Goal: Task Accomplishment & Management: Complete application form

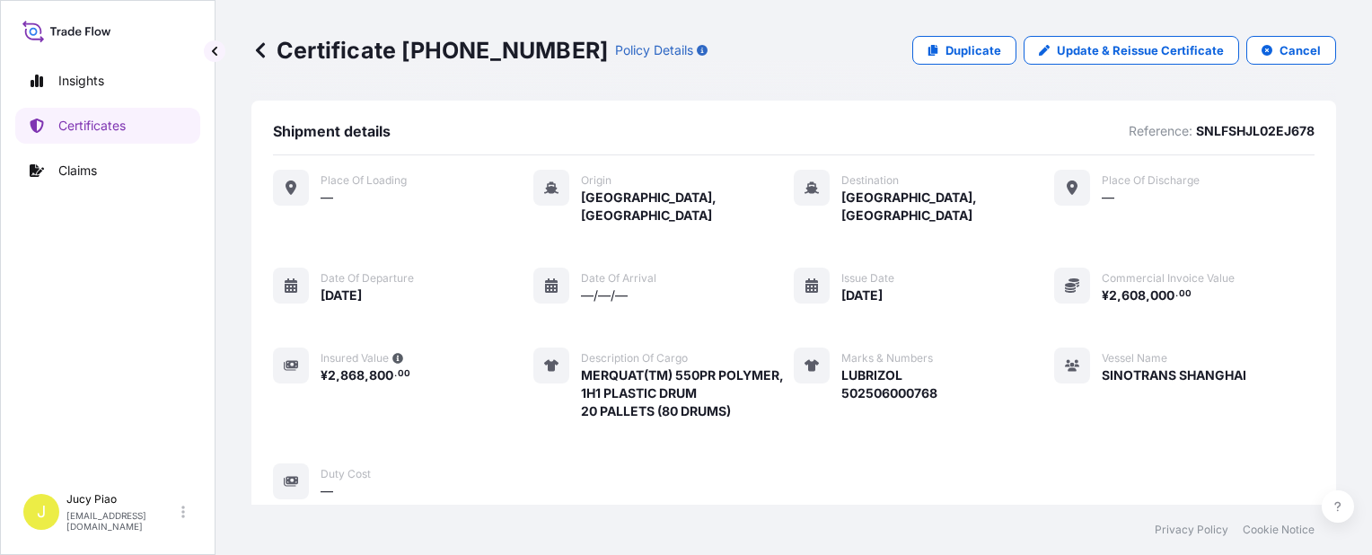
scroll to position [609, 0]
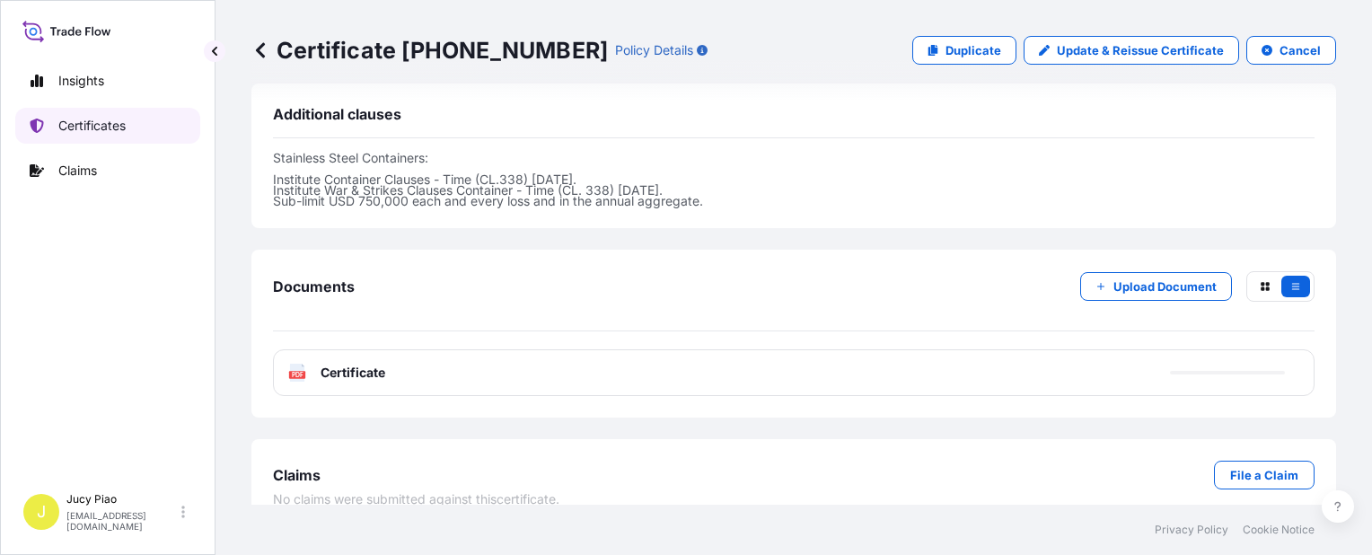
click at [108, 127] on p "Certificates" at bounding box center [91, 126] width 67 height 18
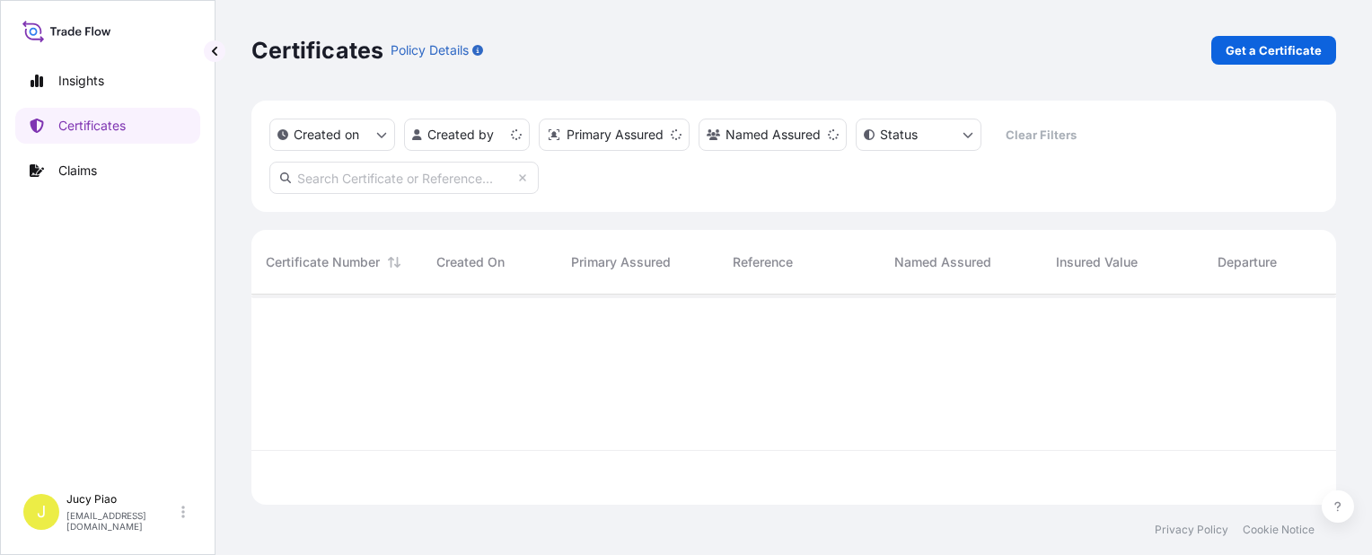
scroll to position [206, 1070]
click at [1254, 49] on p "Get a Certificate" at bounding box center [1274, 50] width 96 height 18
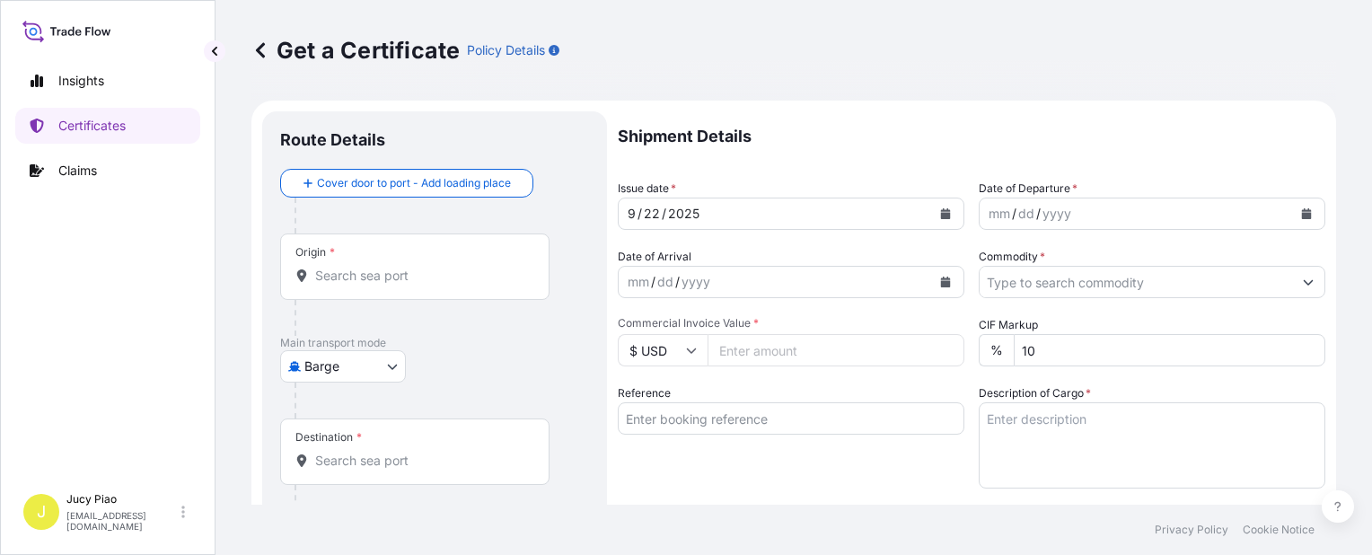
click at [382, 372] on body "Insights Certificates Claims J Jucy Piao [EMAIL_ADDRESS][DOMAIN_NAME] Get a Cer…" at bounding box center [686, 277] width 1372 height 555
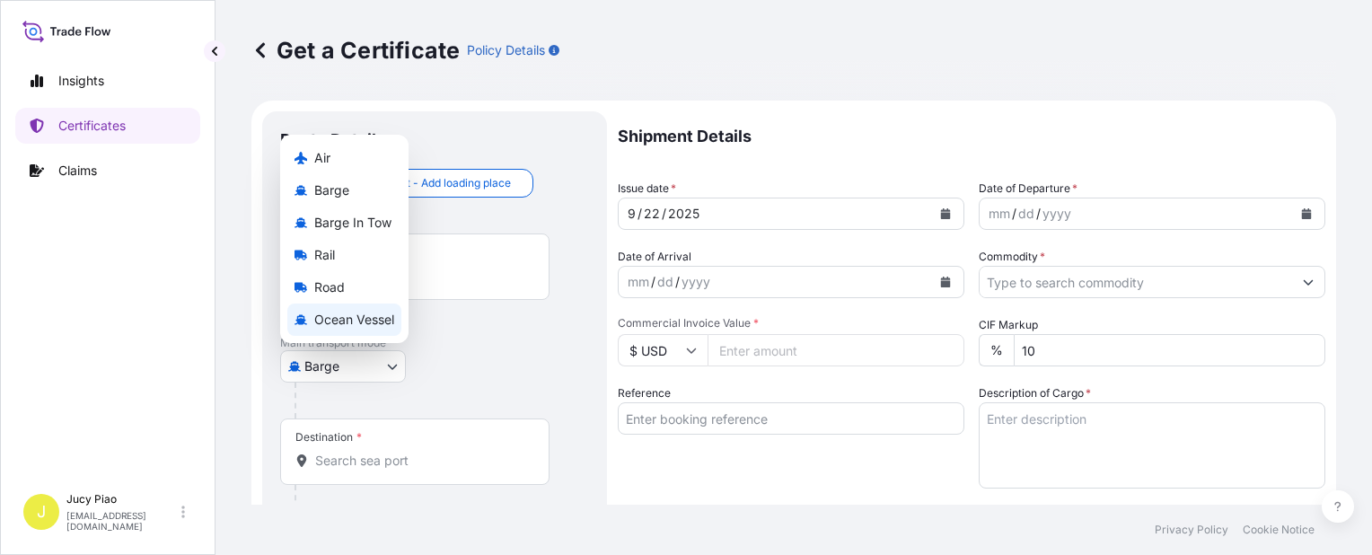
click at [391, 325] on span "Ocean Vessel" at bounding box center [354, 320] width 80 height 18
select select "Ocean Vessel"
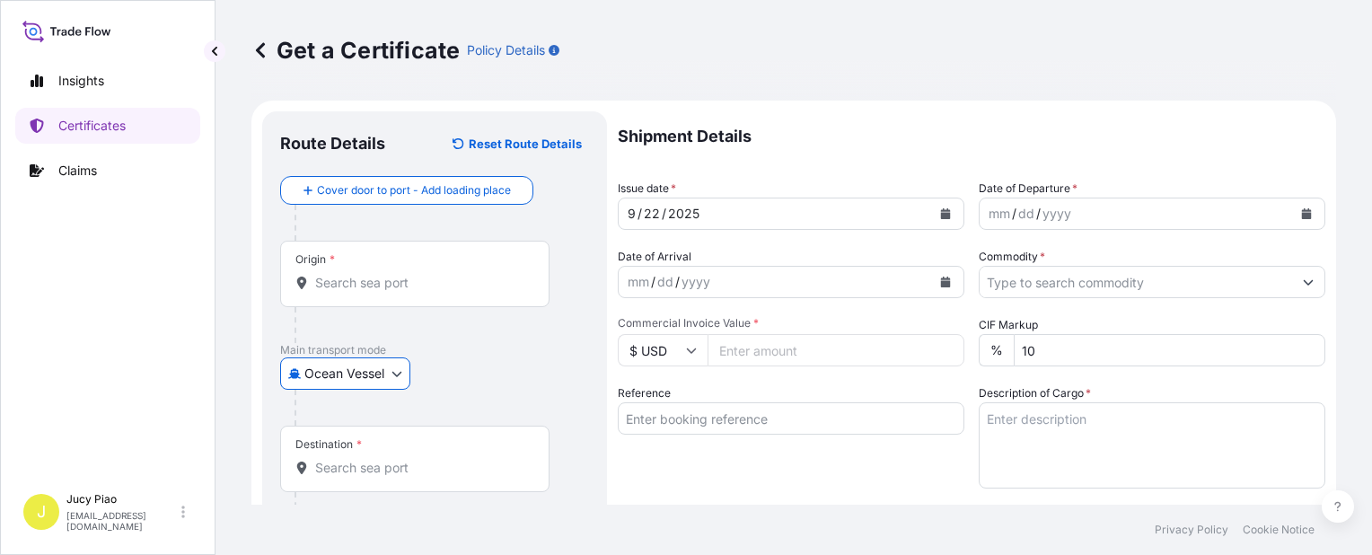
click at [729, 427] on input "Reference" at bounding box center [791, 418] width 347 height 32
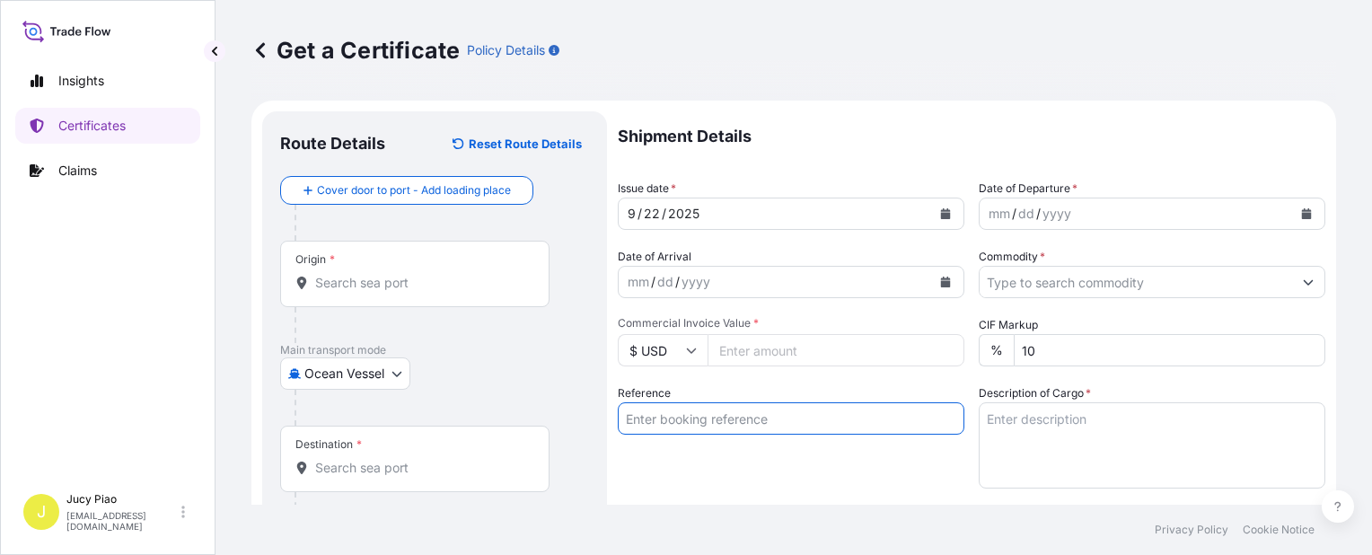
paste input "CSHSE0432493"
type input "CSHSE0432493"
click at [737, 469] on div "Reference CSHSE0432493" at bounding box center [791, 436] width 347 height 104
click at [373, 280] on input "Origin *" at bounding box center [421, 283] width 212 height 18
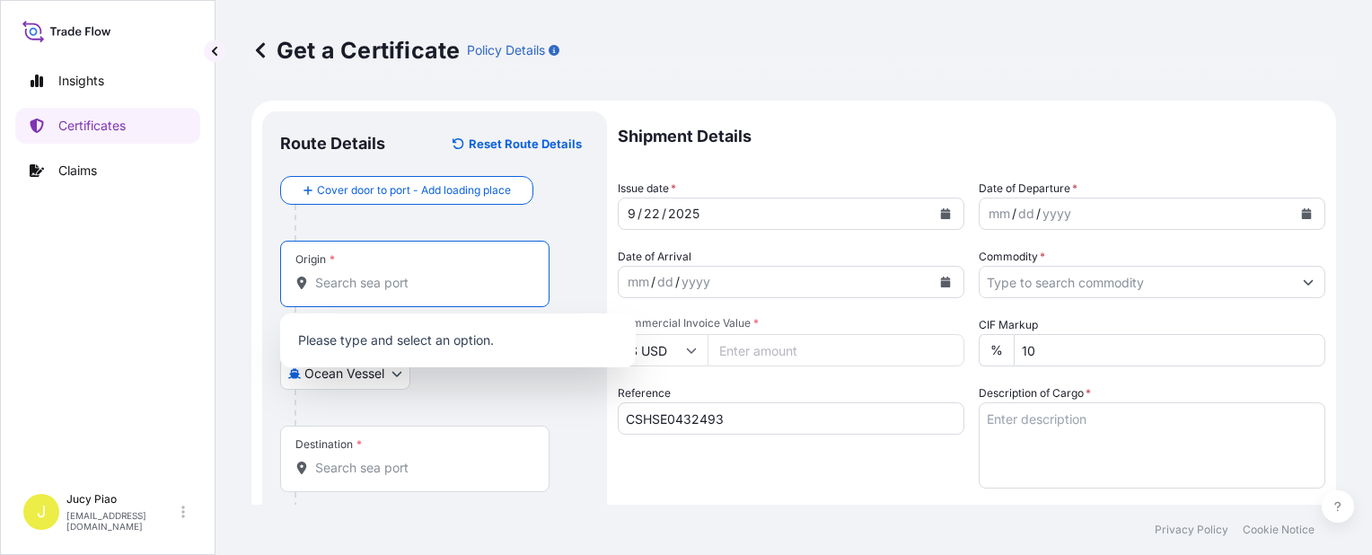
paste input "[GEOGRAPHIC_DATA]"
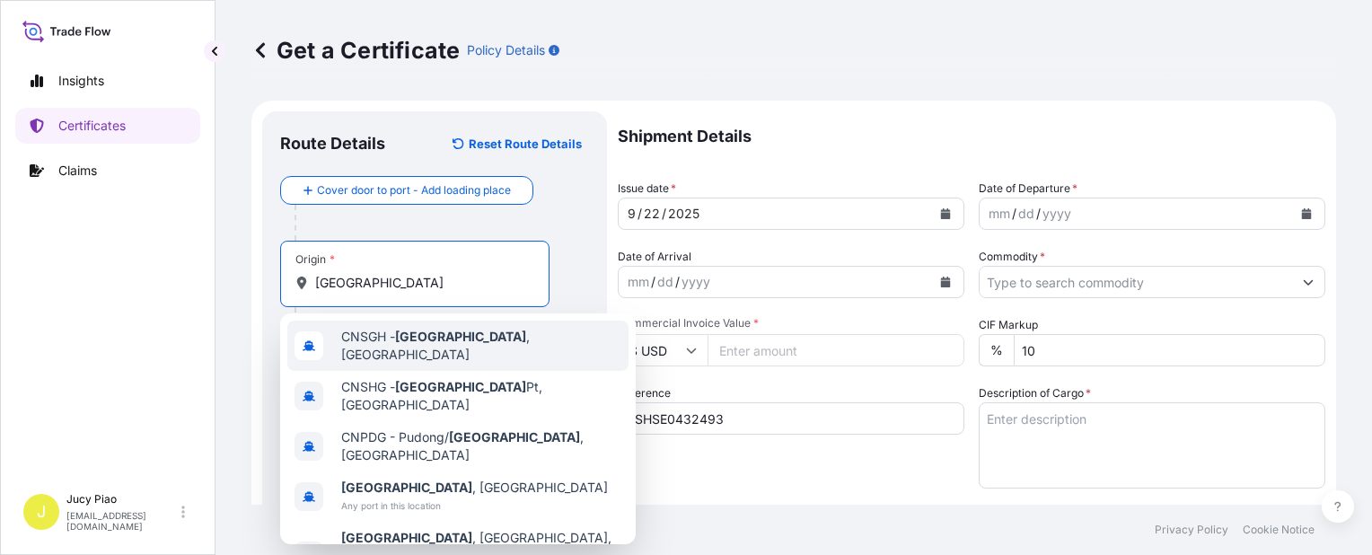
click at [373, 341] on span "CNSGH - [GEOGRAPHIC_DATA] , [GEOGRAPHIC_DATA]" at bounding box center [481, 346] width 280 height 36
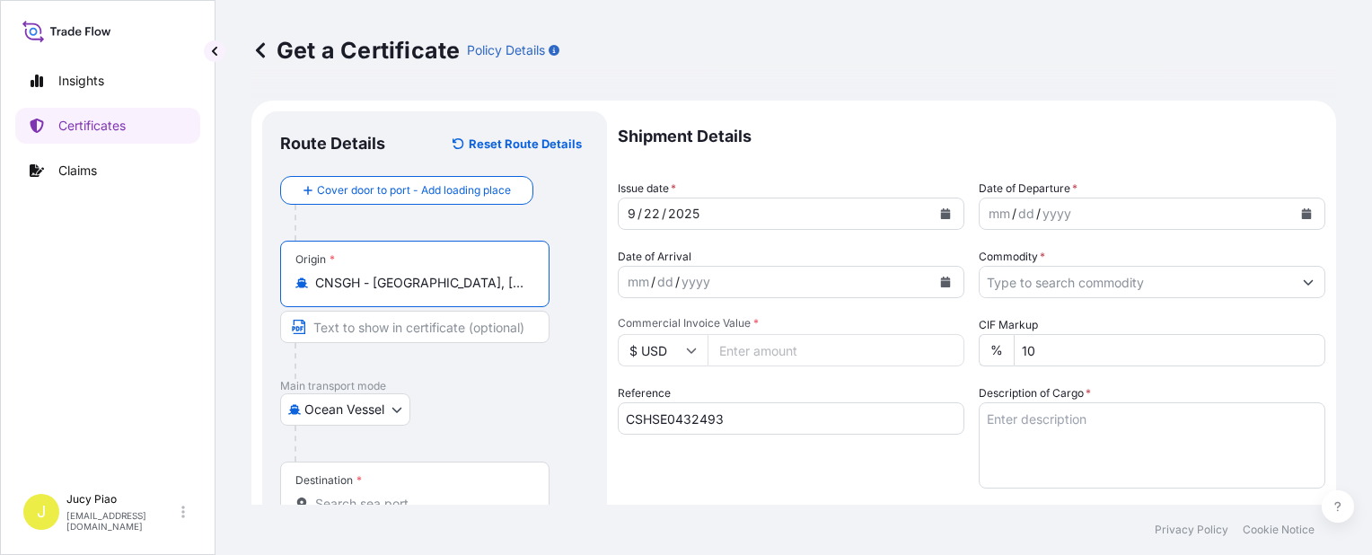
drag, startPoint x: 376, startPoint y: 286, endPoint x: 541, endPoint y: 303, distance: 166.1
click at [548, 296] on div "Origin * CNSGH - [GEOGRAPHIC_DATA], [GEOGRAPHIC_DATA]" at bounding box center [414, 274] width 269 height 66
paste input "Origin"
type input "CNSGH - [GEOGRAPHIC_DATA], [GEOGRAPHIC_DATA]"
click at [440, 334] on input "Text to appear on certificate" at bounding box center [414, 327] width 269 height 32
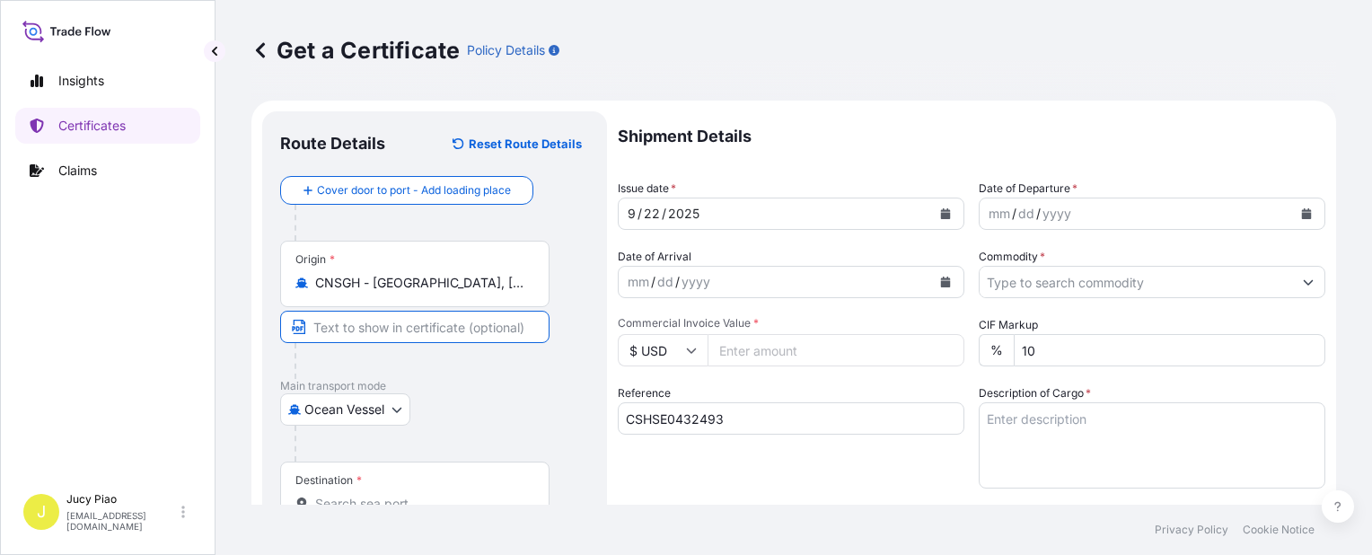
click at [408, 325] on input "Text to appear on certificate" at bounding box center [414, 327] width 269 height 32
paste input "[GEOGRAPHIC_DATA], [GEOGRAPHIC_DATA]"
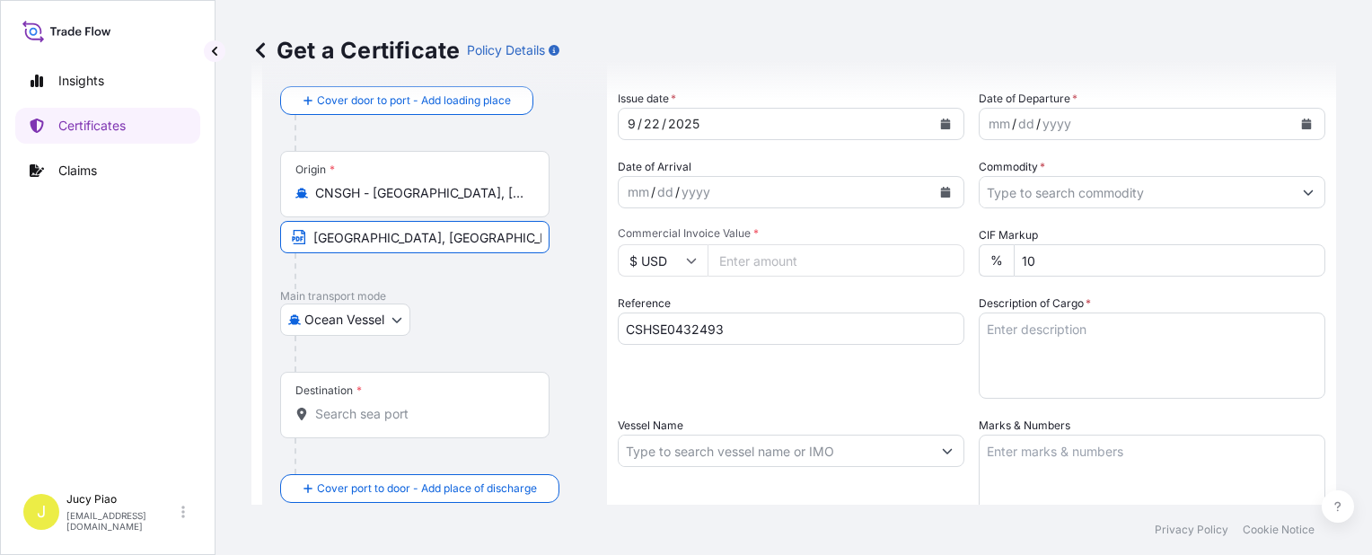
type input "[GEOGRAPHIC_DATA], [GEOGRAPHIC_DATA]"
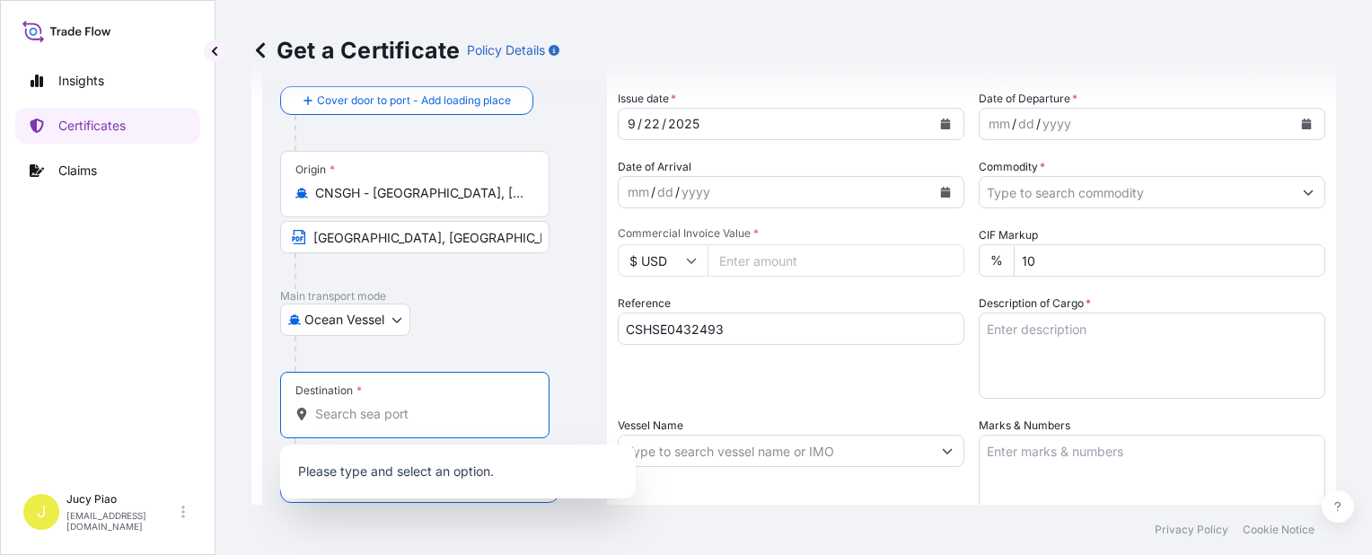
click at [510, 418] on input "Destination *" at bounding box center [421, 414] width 212 height 18
click at [427, 417] on input "Destination *" at bounding box center [421, 414] width 212 height 18
paste input "[GEOGRAPHIC_DATA]"
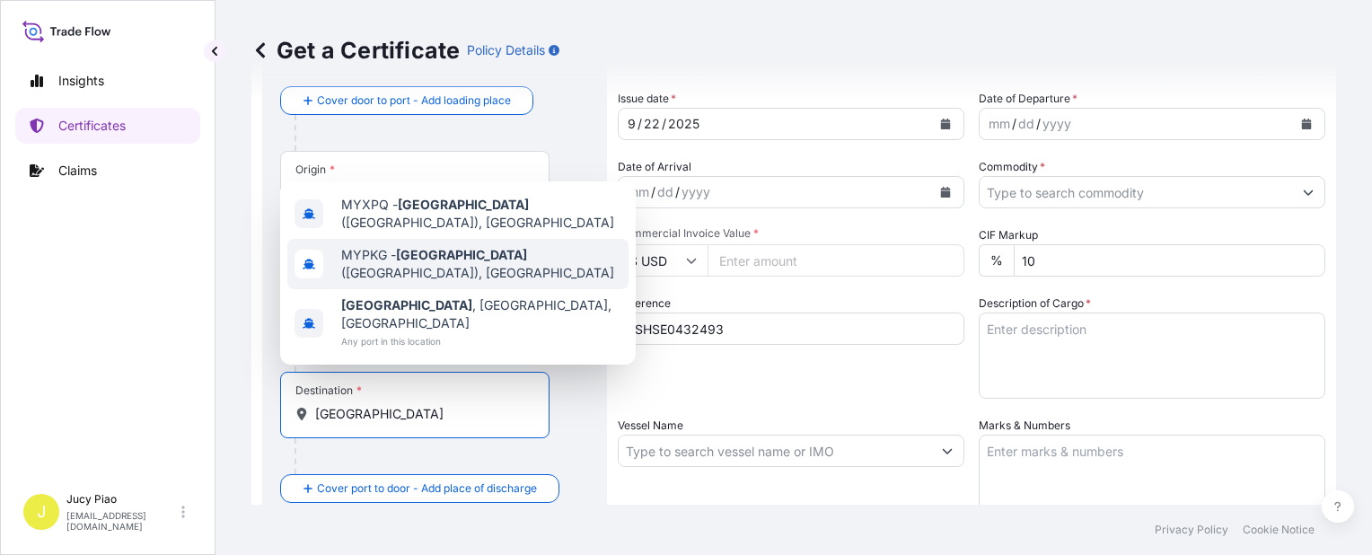
click at [410, 282] on span "MYPKG - [GEOGRAPHIC_DATA] ([GEOGRAPHIC_DATA]), [GEOGRAPHIC_DATA]" at bounding box center [481, 264] width 280 height 36
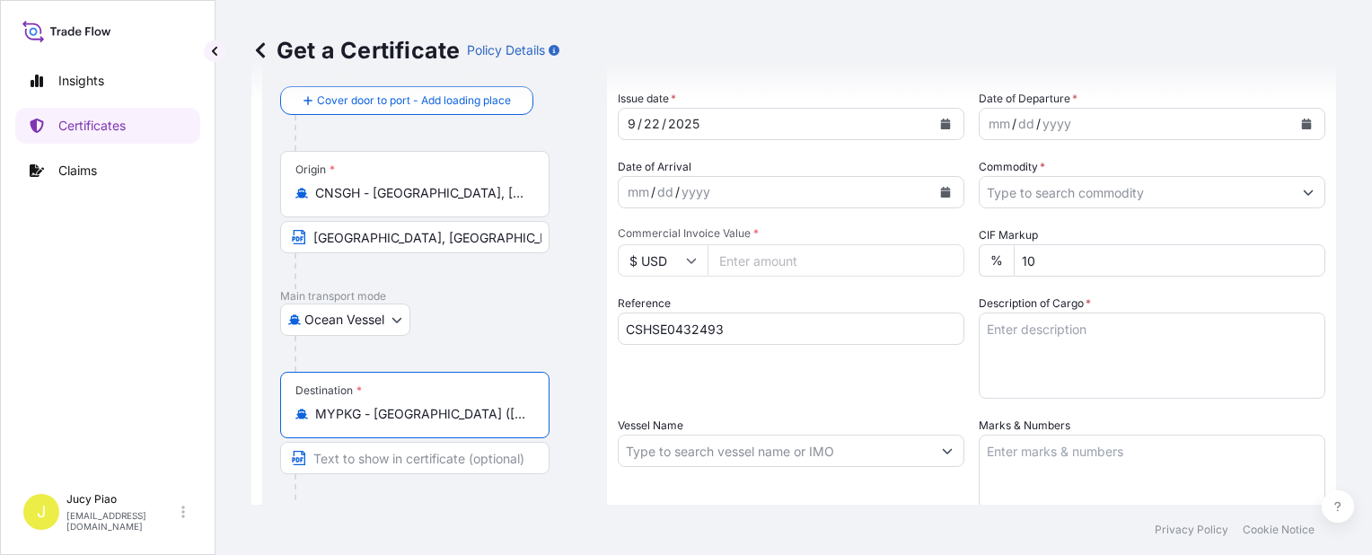
scroll to position [0, 79]
drag, startPoint x: 373, startPoint y: 416, endPoint x: 661, endPoint y: 433, distance: 287.8
click at [661, 433] on form "Route Details Reset Route Details Cover door to port - Add loading place Place …" at bounding box center [793, 474] width 1085 height 927
type input "MYPKG - [GEOGRAPHIC_DATA] ([GEOGRAPHIC_DATA]), [GEOGRAPHIC_DATA]"
click at [446, 465] on input "Text to appear on certificate" at bounding box center [414, 458] width 269 height 32
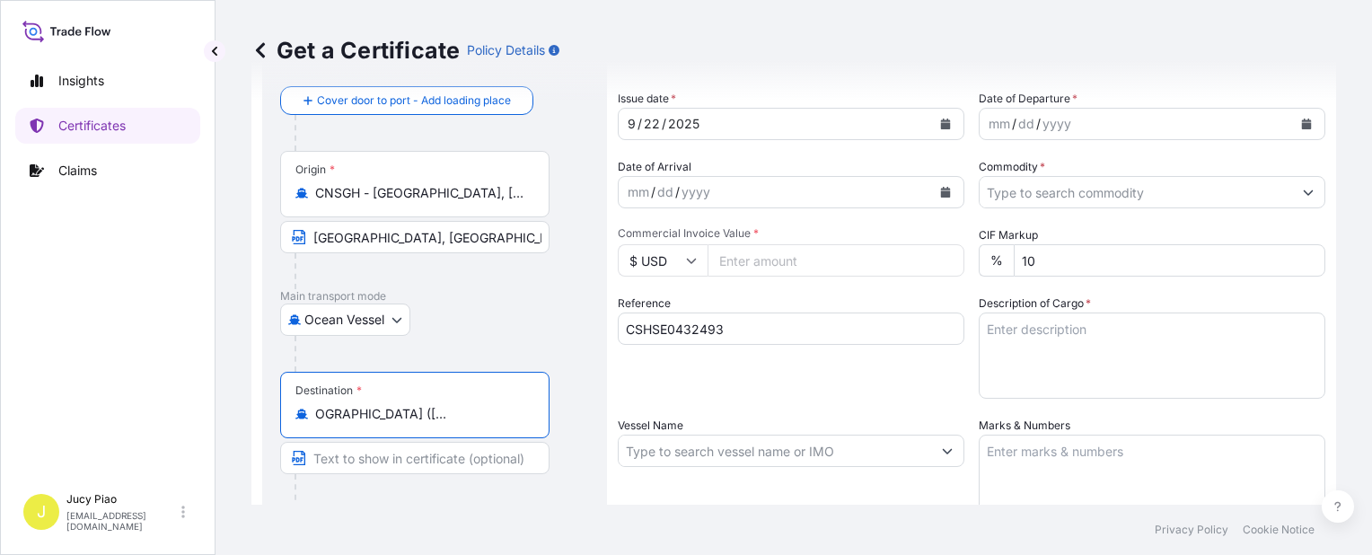
paste input "[GEOGRAPHIC_DATA] ([GEOGRAPHIC_DATA]), [GEOGRAPHIC_DATA]"
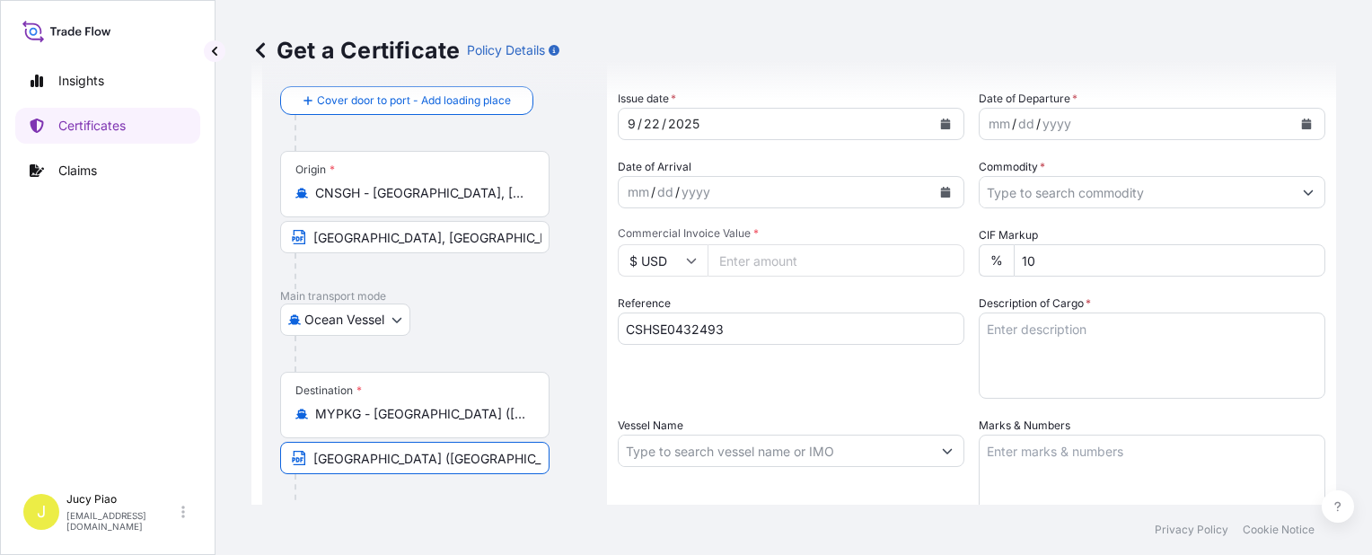
scroll to position [0, 4]
drag, startPoint x: 372, startPoint y: 458, endPoint x: 480, endPoint y: 459, distance: 108.6
click at [480, 459] on input "[GEOGRAPHIC_DATA] ([GEOGRAPHIC_DATA]), [GEOGRAPHIC_DATA]" at bounding box center [414, 458] width 269 height 32
type input "[GEOGRAPHIC_DATA], [GEOGRAPHIC_DATA]"
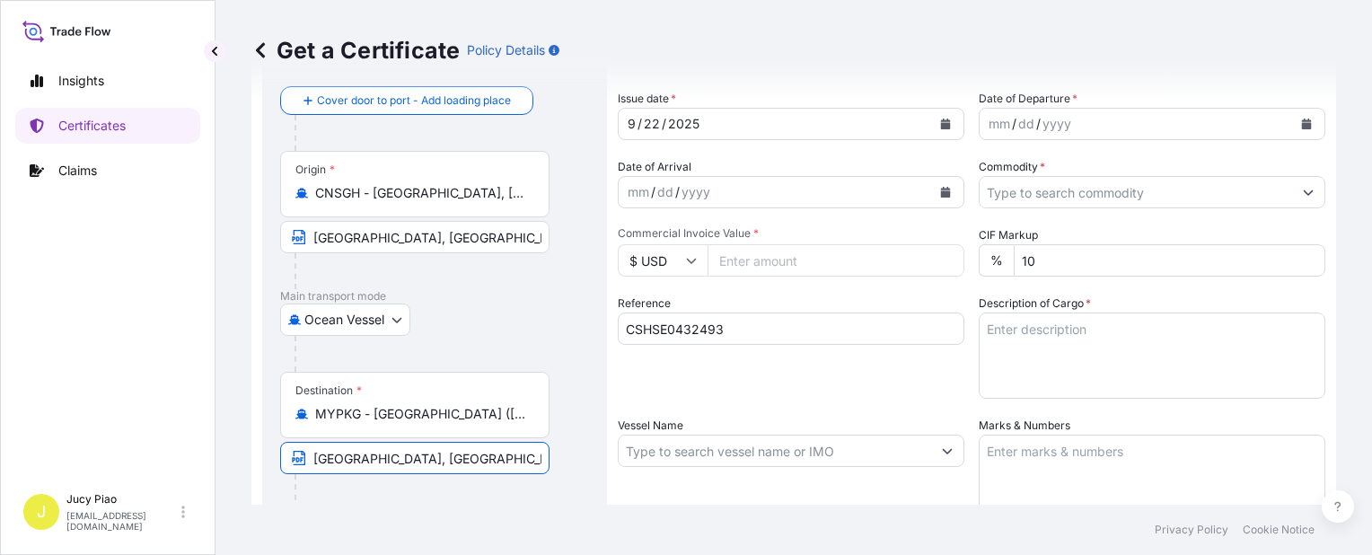
click at [751, 406] on div "Shipment Details Issue date * [DATE] Date of Departure * mm / dd / yyyy Date of…" at bounding box center [971, 450] width 707 height 856
click at [651, 123] on div "22" at bounding box center [652, 124] width 20 height 22
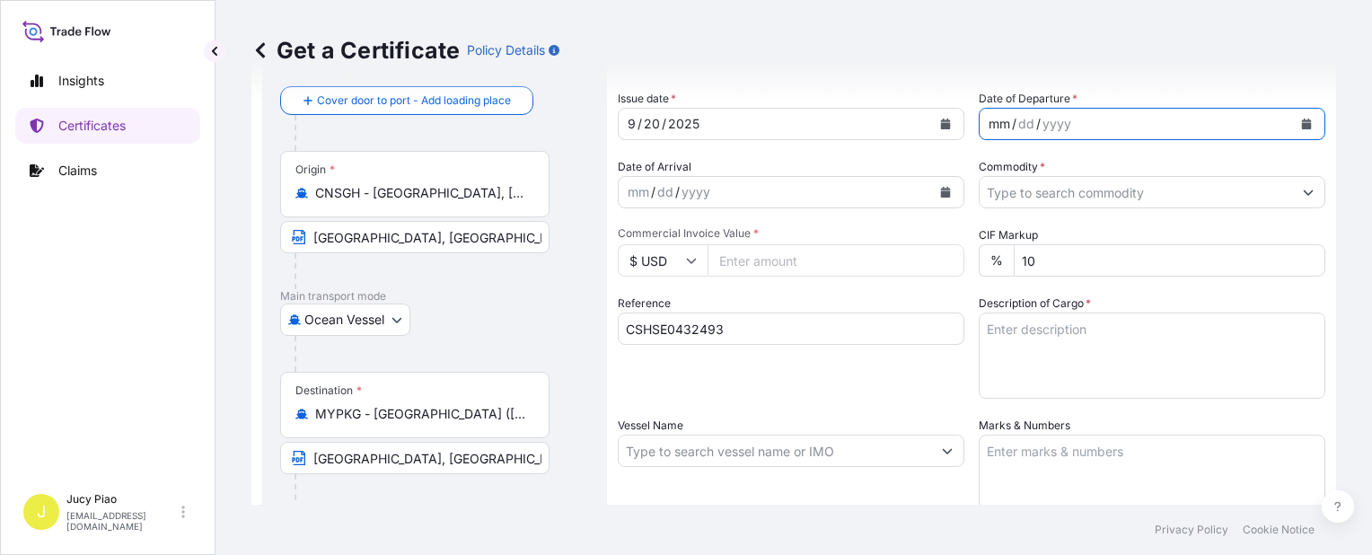
click at [991, 120] on div "mm" at bounding box center [999, 124] width 25 height 22
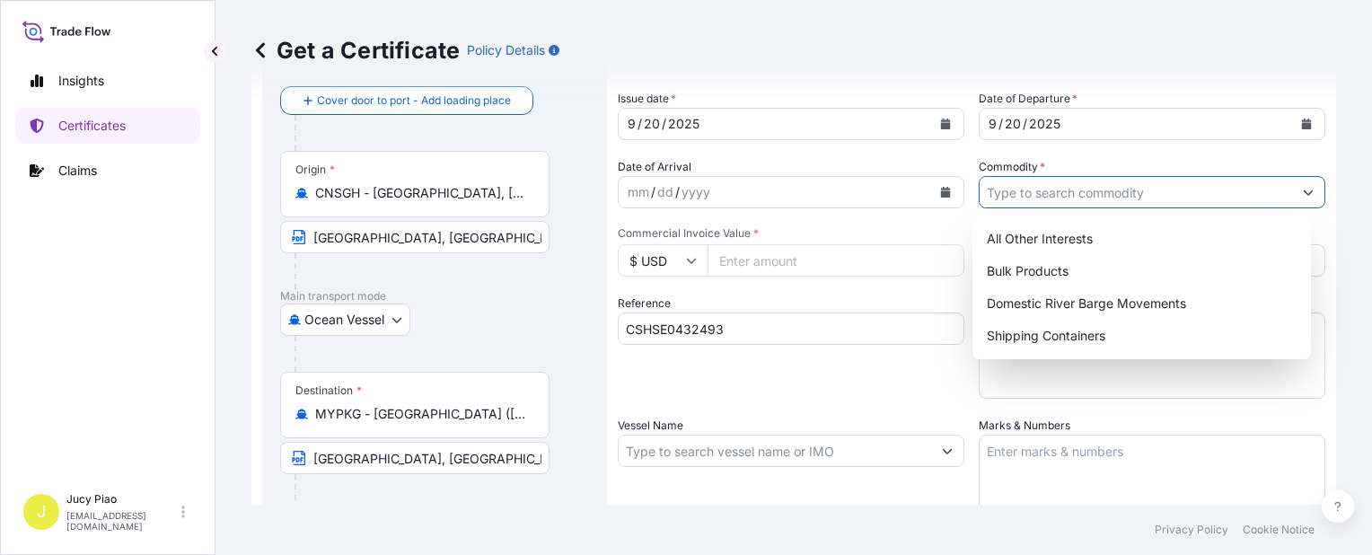
click at [1001, 189] on input "Commodity *" at bounding box center [1136, 192] width 312 height 32
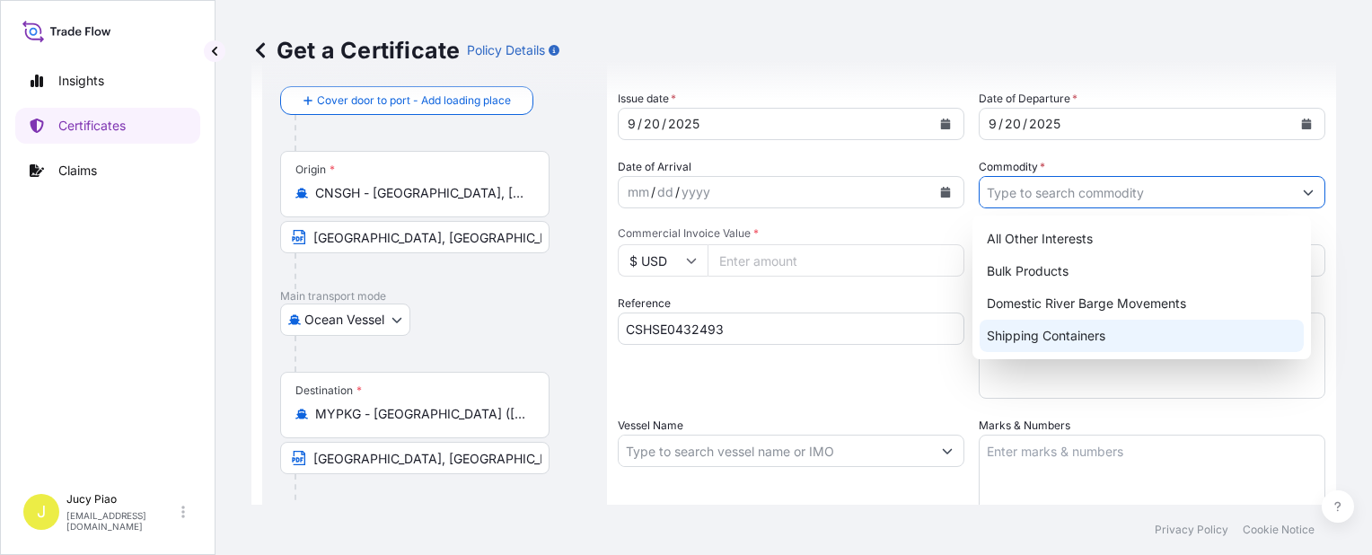
click at [1041, 341] on div "Shipping Containers" at bounding box center [1142, 336] width 324 height 32
type input "Shipping Containers"
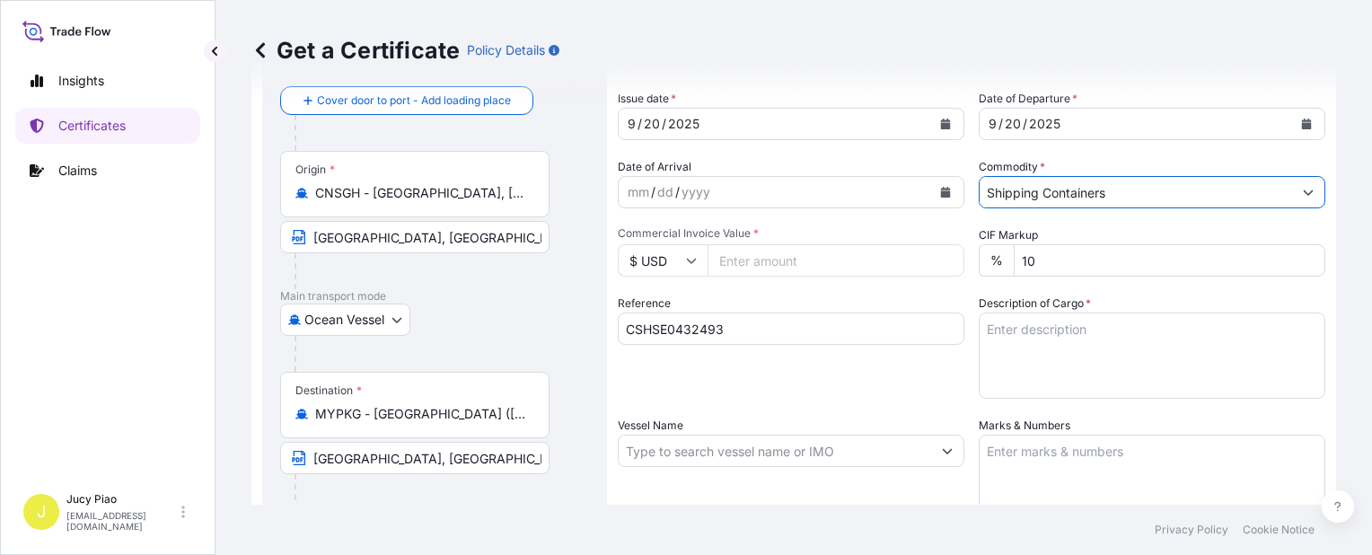
click at [739, 265] on input "Commercial Invoice Value *" at bounding box center [835, 260] width 257 height 32
type input "4800"
click at [1120, 368] on textarea "Description of Cargo *" at bounding box center [1152, 355] width 347 height 86
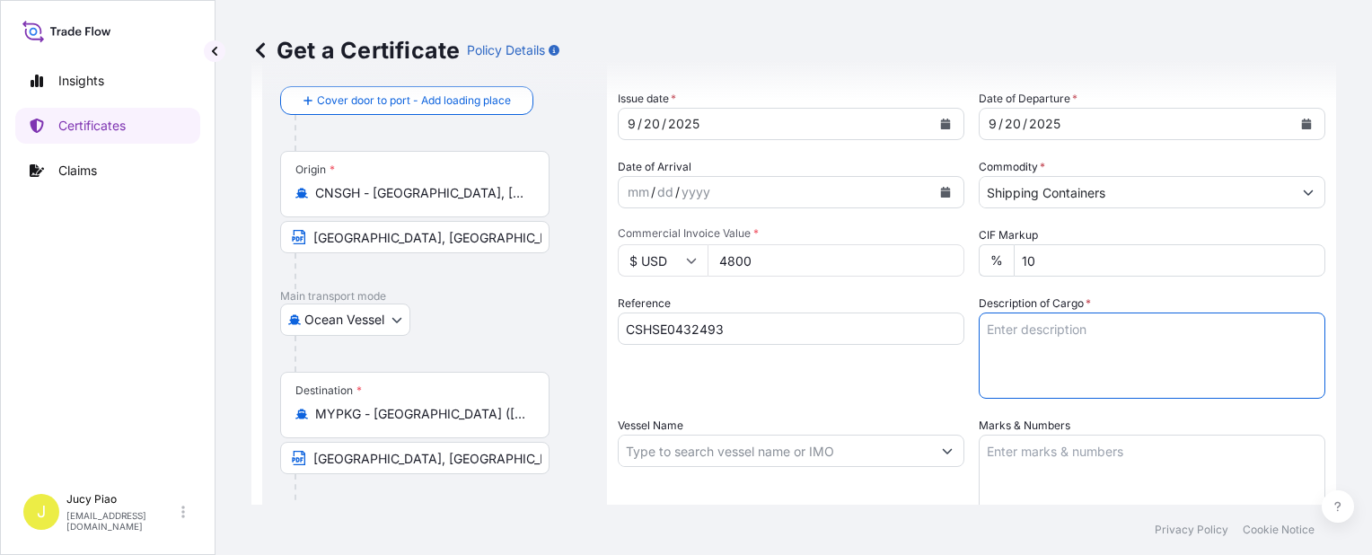
paste textarea "MERQUAT(TM) 7SPR POLYMER, 1H1 PLASTIC DRUM"
paste textarea "4 PALLETS (16 DRUMS)"
paste textarea "HS CODE:391190"
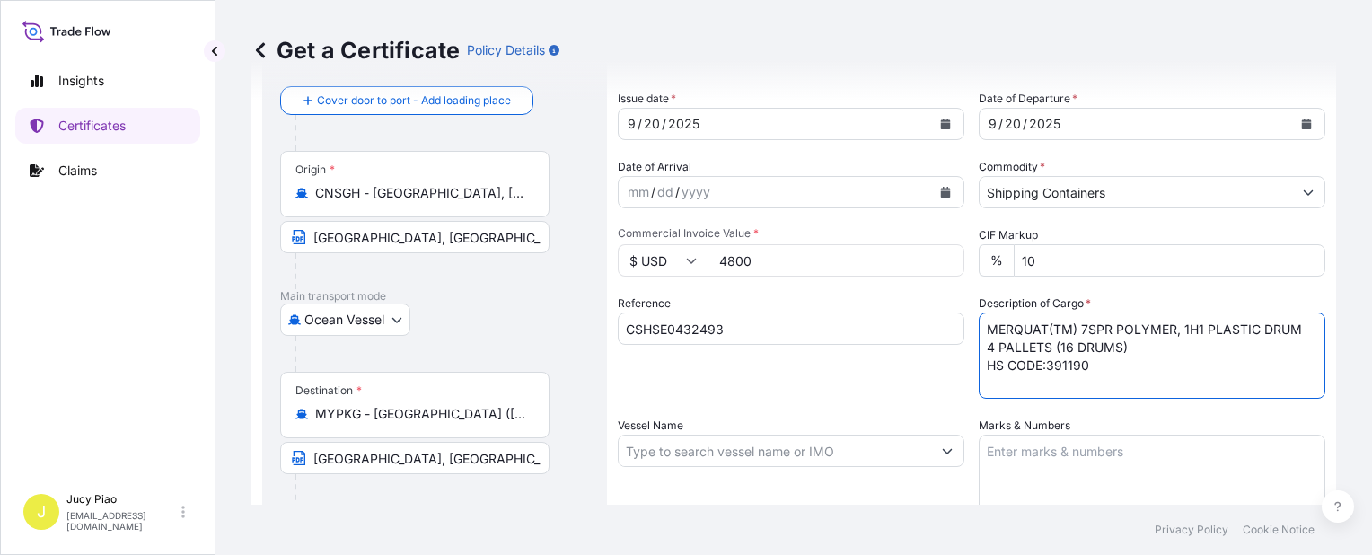
type textarea "MERQUAT(TM) 7SPR POLYMER, 1H1 PLASTIC DRUM 4 PALLETS (16 DRUMS) HS CODE:391190"
click at [1002, 463] on textarea "Marks & Numbers" at bounding box center [1152, 480] width 347 height 90
paste textarea "JNTL"
paste textarea "3001959074"
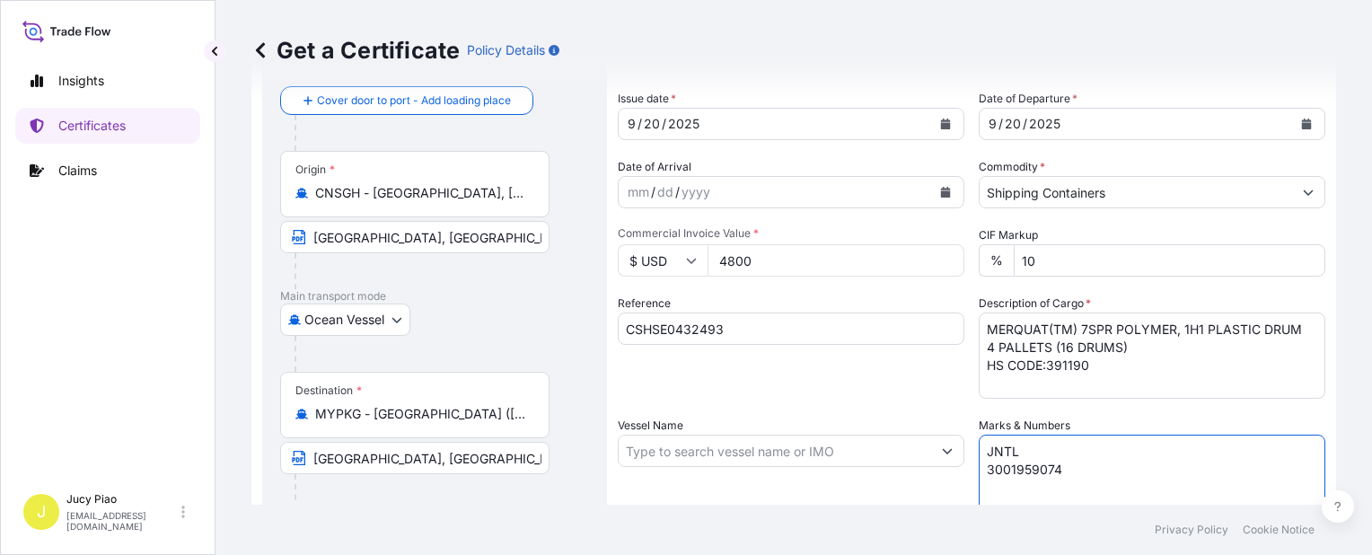
paste textarea "3001959074"
type textarea "JNTL 3001959074 3001959074"
click at [686, 453] on input "Vessel Name" at bounding box center [775, 451] width 312 height 32
paste input "SITC YUNCHENG"
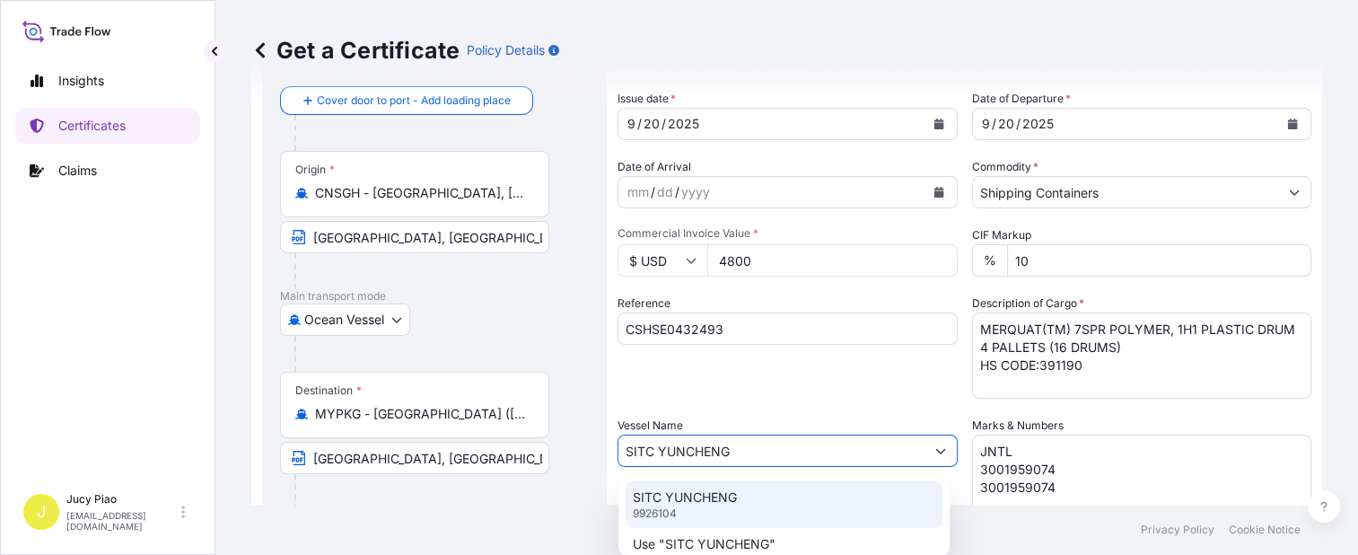
click at [690, 493] on p "SITC YUNCHENG" at bounding box center [685, 497] width 104 height 18
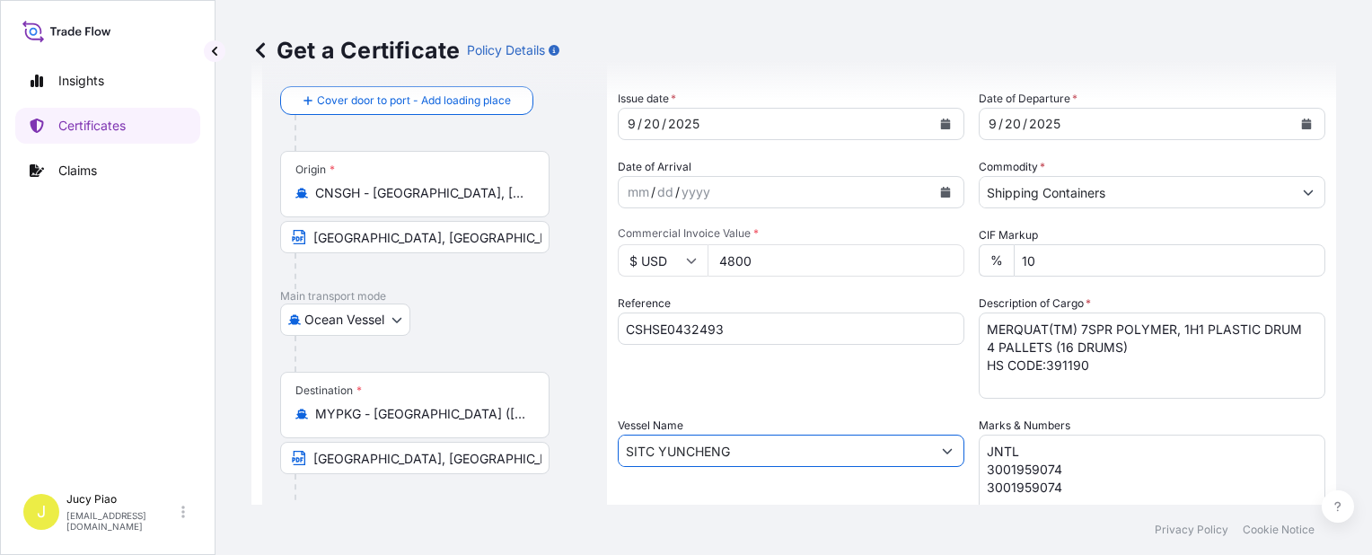
type input "SITC YUNCHENG"
click at [751, 402] on div "Shipment Details Issue date * [DATE] Date of Departure * [DATE] Date of Arrival…" at bounding box center [971, 450] width 707 height 856
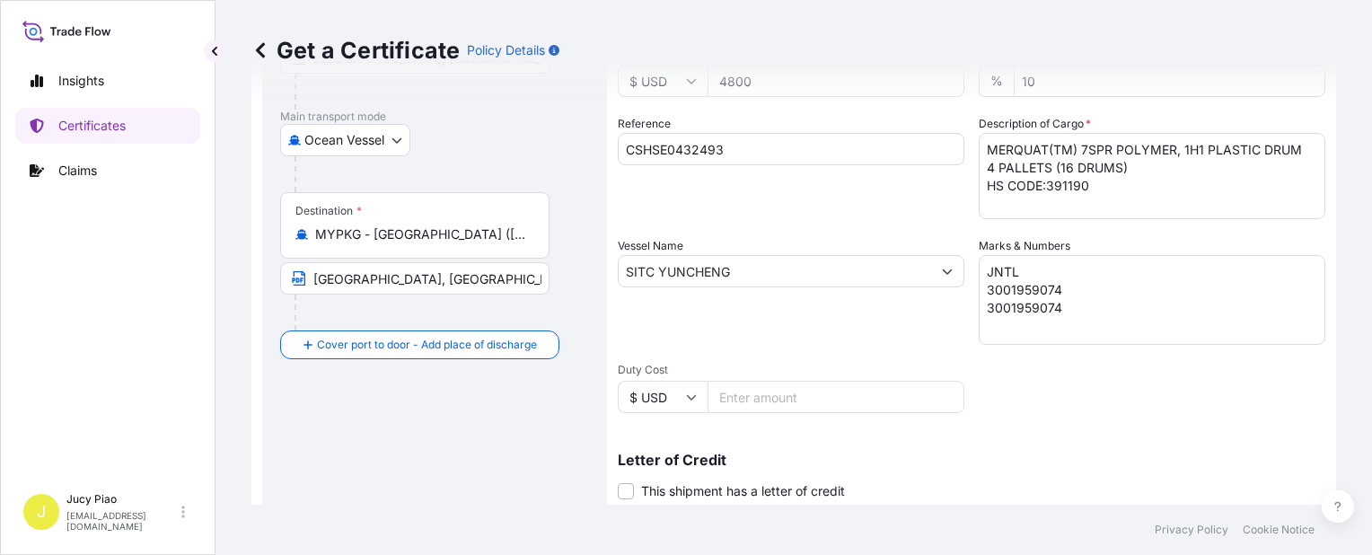
scroll to position [359, 0]
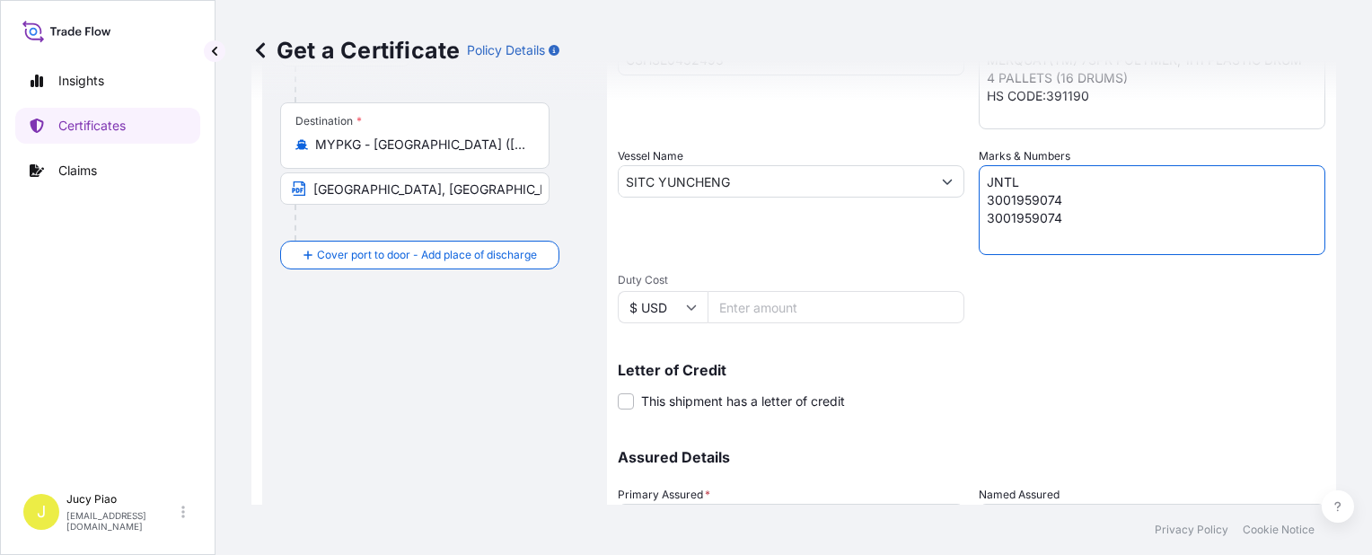
click at [1014, 223] on textarea "JNTL 3001959074 3001959074" at bounding box center [1152, 210] width 347 height 90
paste textarea "[GEOGRAPHIC_DATA]"
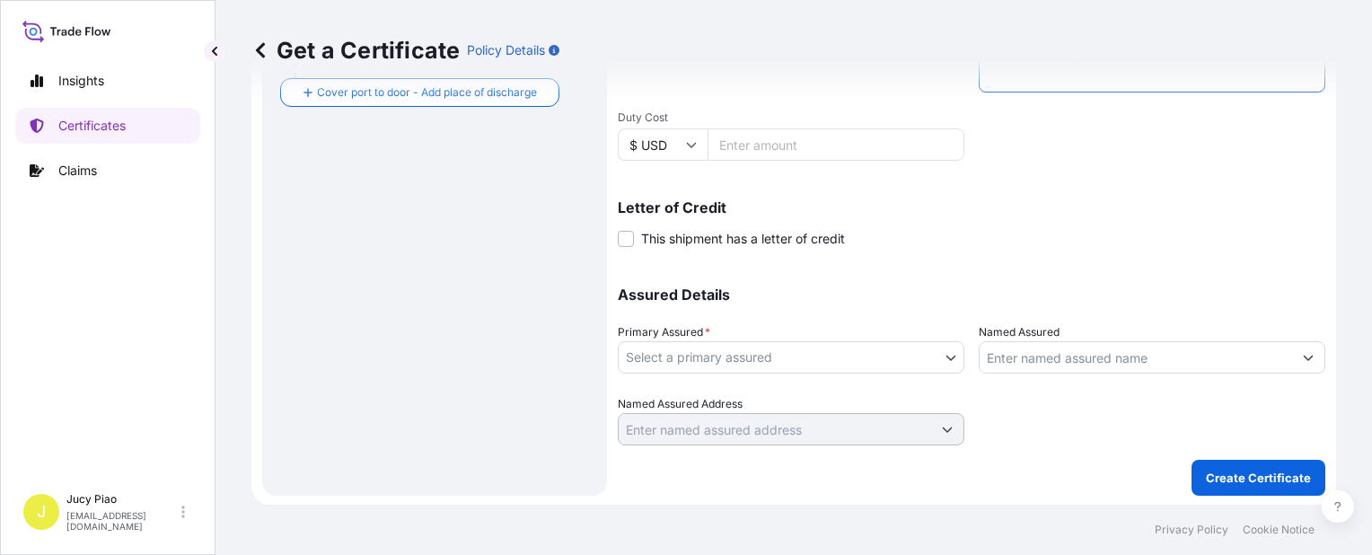
type textarea "JNTL 3001959074 [GEOGRAPHIC_DATA]"
click at [833, 356] on body "Insights Certificates Claims J Jucy Piao [EMAIL_ADDRESS][DOMAIN_NAME] Get a Cer…" at bounding box center [686, 277] width 1372 height 555
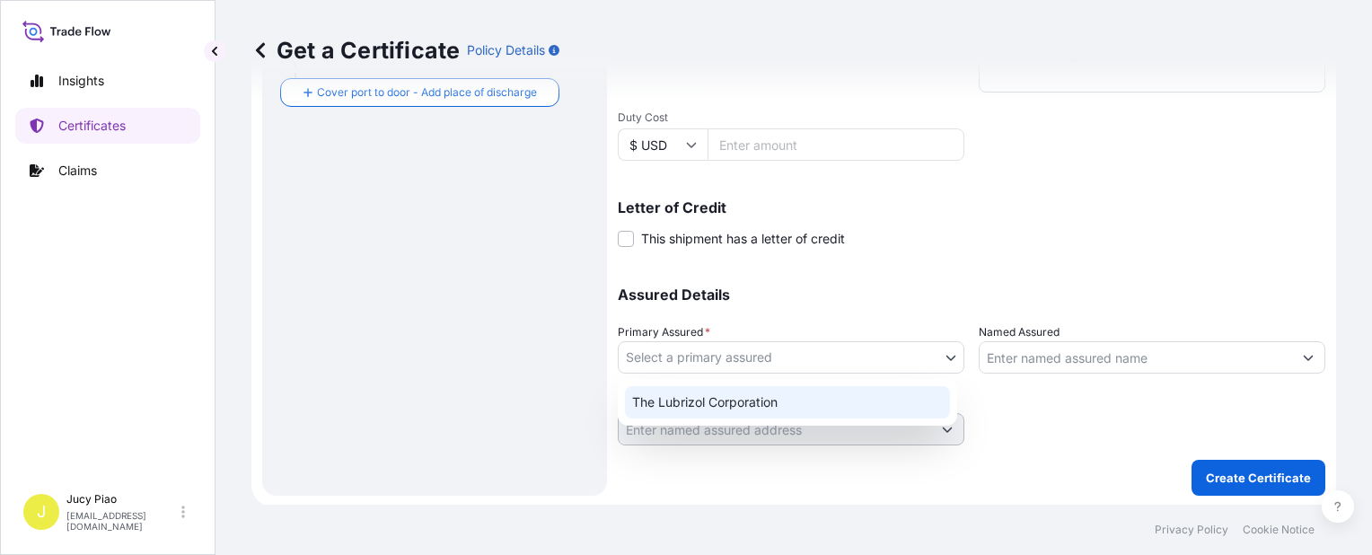
click at [821, 400] on div "The Lubrizol Corporation" at bounding box center [787, 402] width 325 height 32
select select "31566"
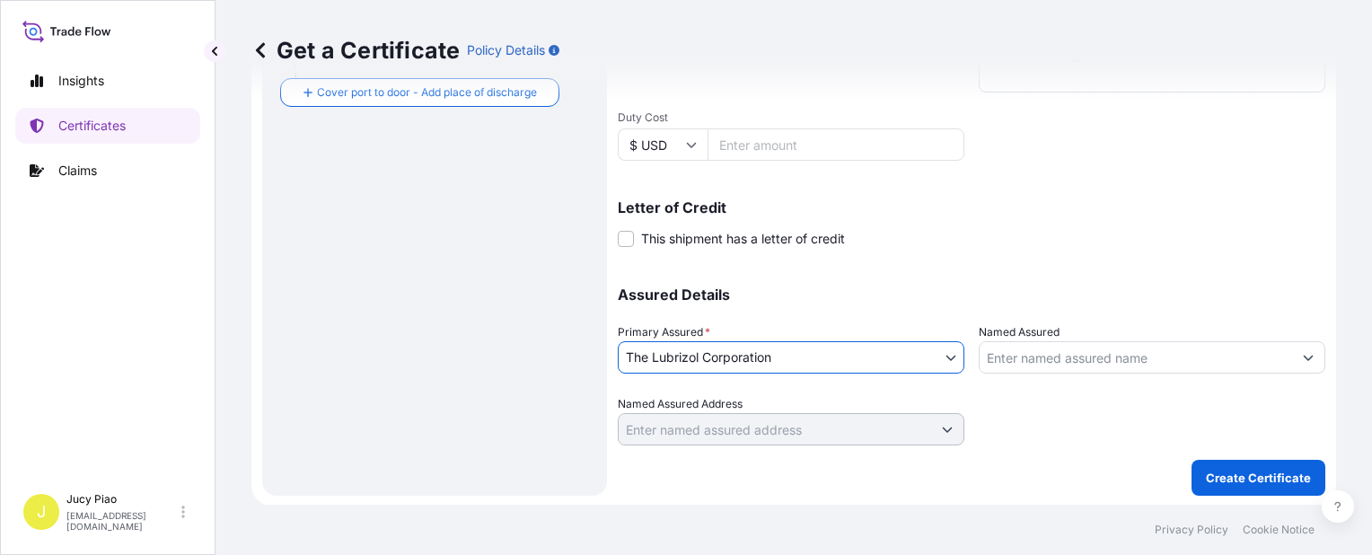
click at [1020, 355] on input "Named Assured" at bounding box center [1136, 357] width 312 height 32
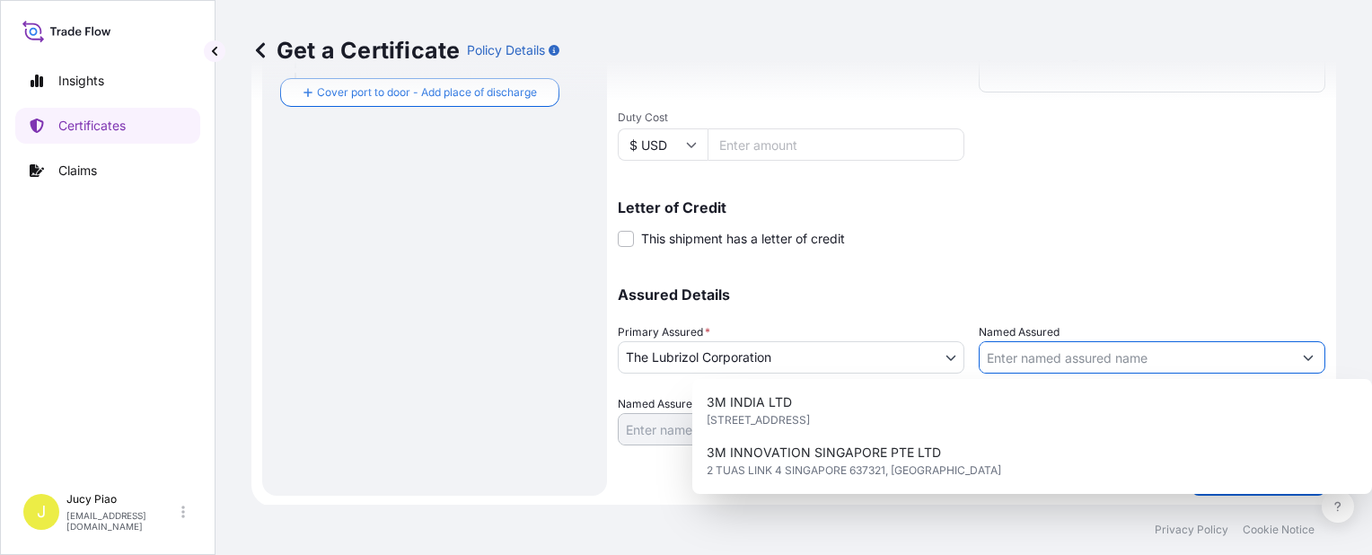
paste input "JNTL ([GEOGRAPHIC_DATA]) SDN. BHD."
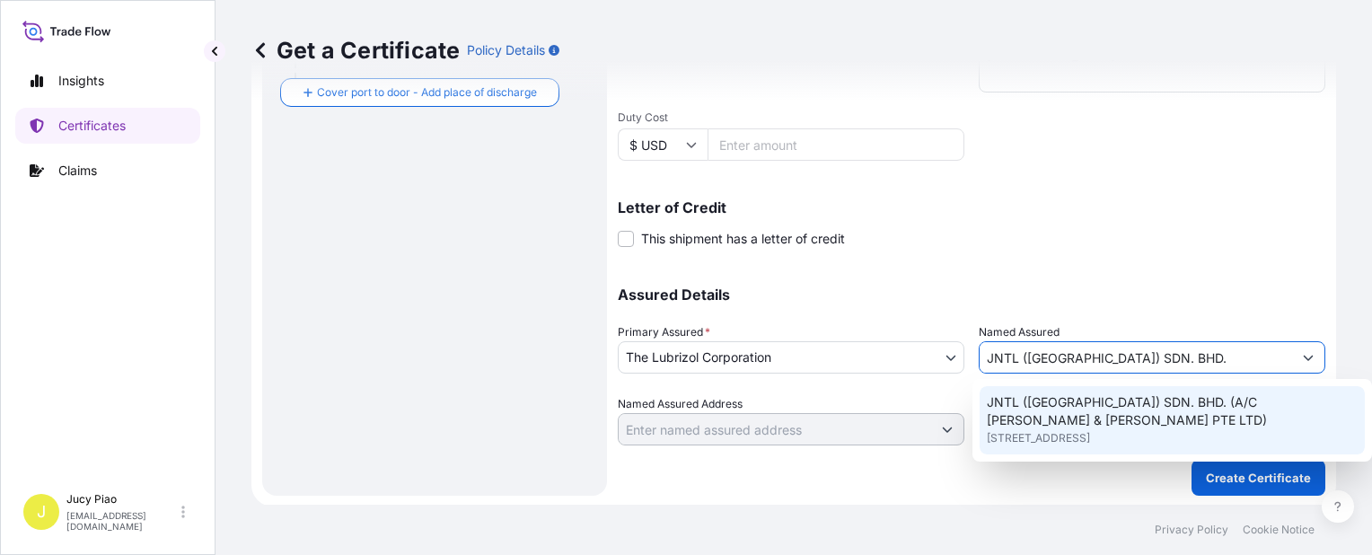
click at [1085, 455] on div "JNTL ([GEOGRAPHIC_DATA]) SDN. BHD. (A/C [PERSON_NAME] & [PERSON_NAME] PTE LTD) …" at bounding box center [1172, 420] width 400 height 83
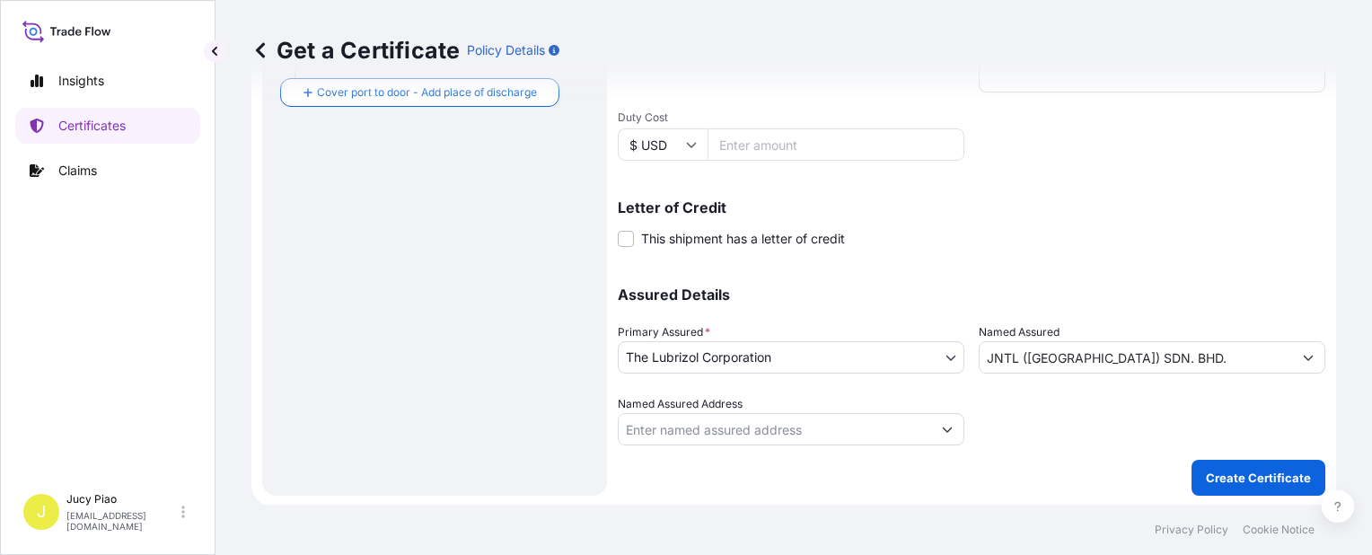
click at [1172, 371] on input "JNTL ([GEOGRAPHIC_DATA]) SDN. BHD." at bounding box center [1136, 357] width 312 height 32
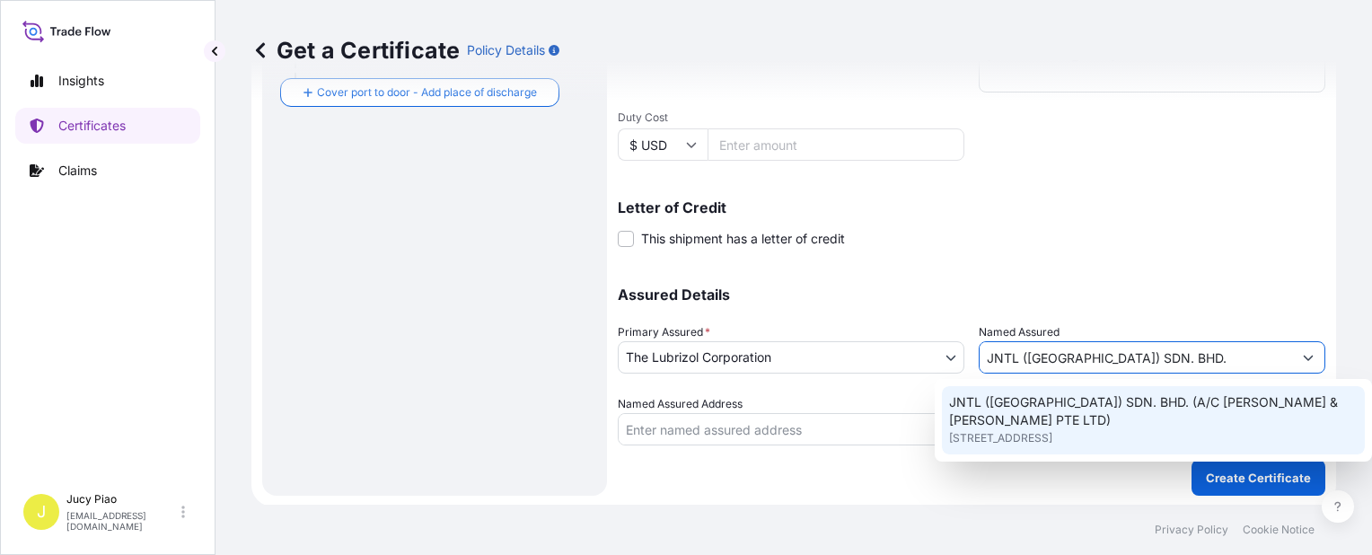
click at [1153, 409] on span "JNTL ([GEOGRAPHIC_DATA]) SDN. BHD. (A/C [PERSON_NAME] & [PERSON_NAME] PTE LTD)" at bounding box center [1153, 411] width 409 height 36
type input "JNTL ([GEOGRAPHIC_DATA]) SDN. BHD. (A/C [PERSON_NAME] & [PERSON_NAME] PTE LTD)"
type input "[STREET_ADDRESS]"
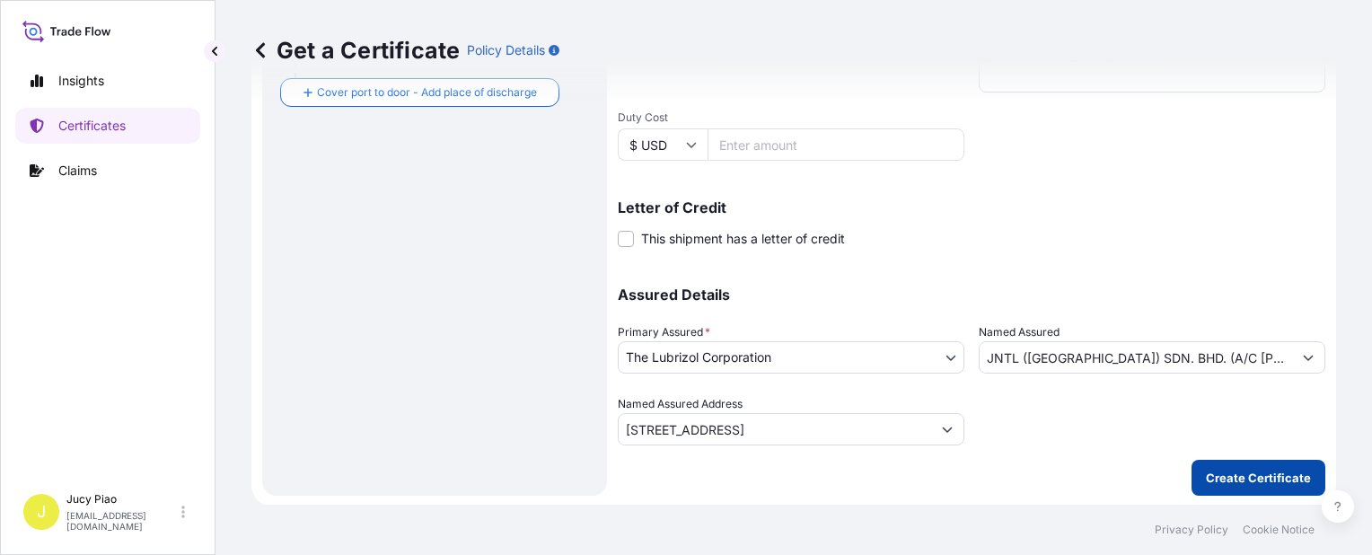
click at [1214, 474] on p "Create Certificate" at bounding box center [1258, 478] width 105 height 18
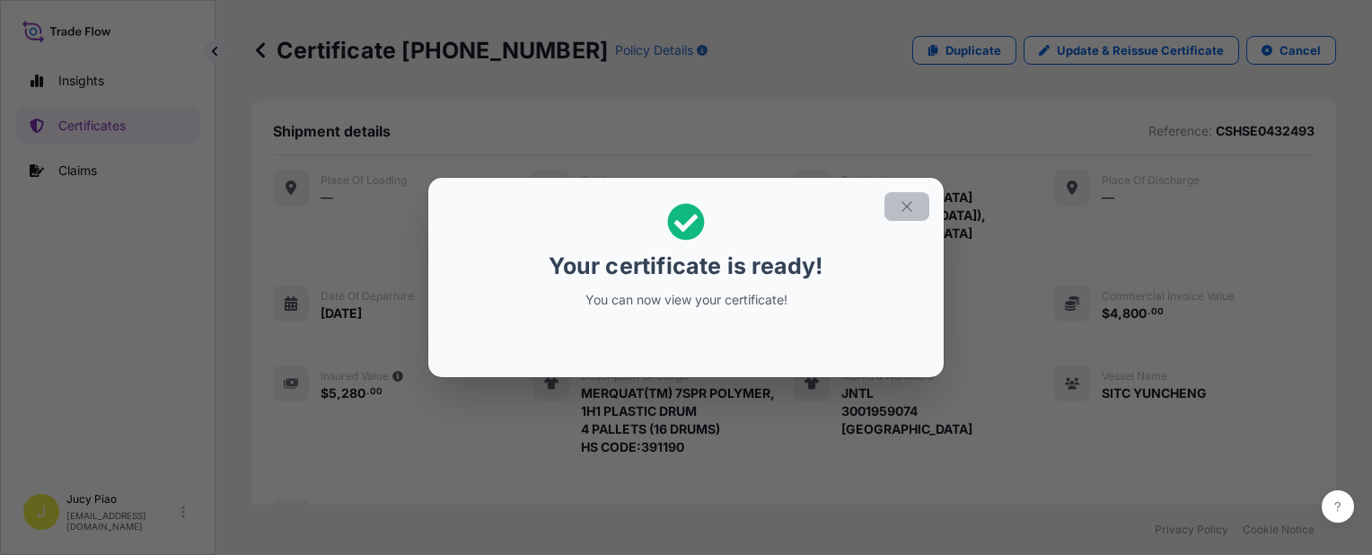
click at [904, 204] on icon "button" at bounding box center [906, 206] width 10 height 10
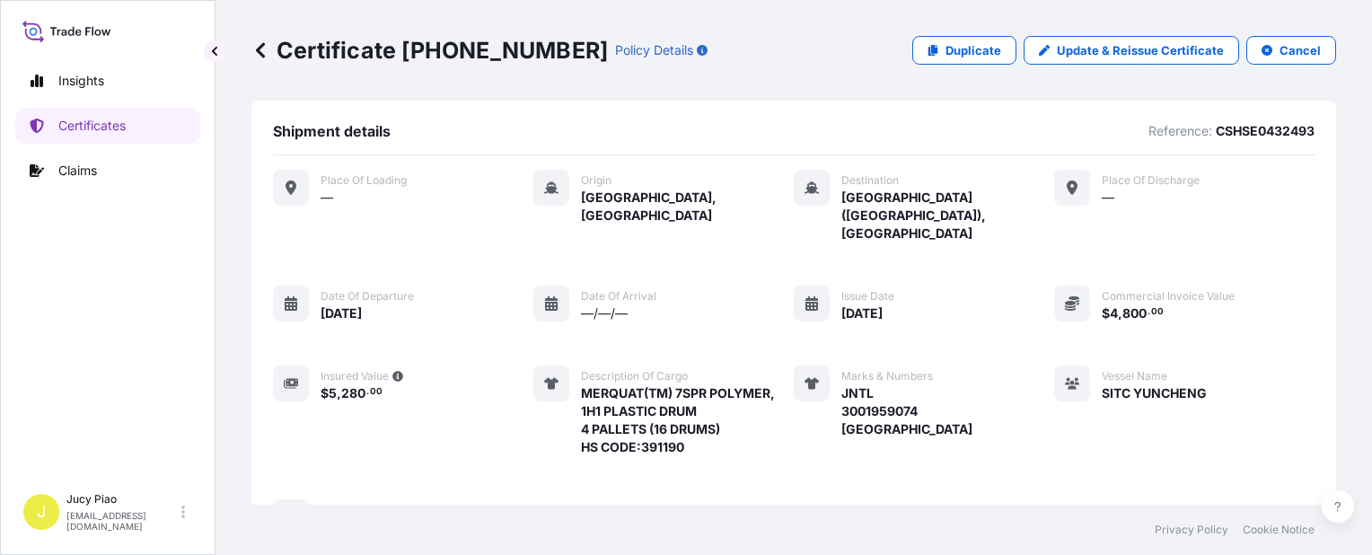
click at [989, 279] on div "Place of Loading — Origin [GEOGRAPHIC_DATA], [GEOGRAPHIC_DATA] Destination [GEO…" at bounding box center [793, 353] width 1041 height 366
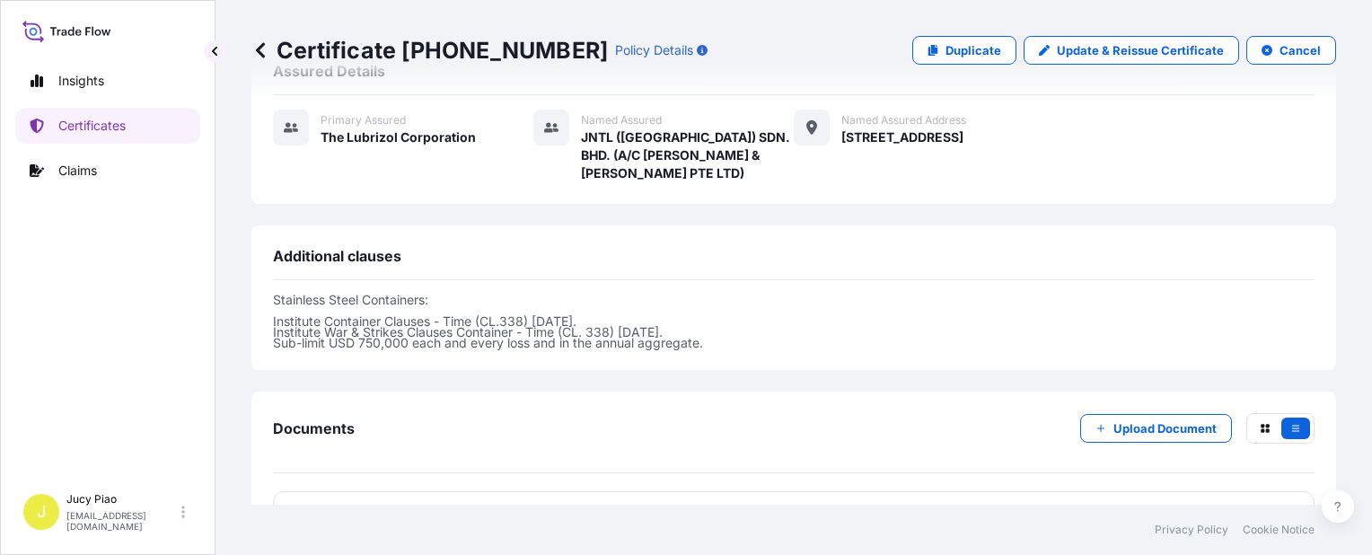
scroll to position [681, 0]
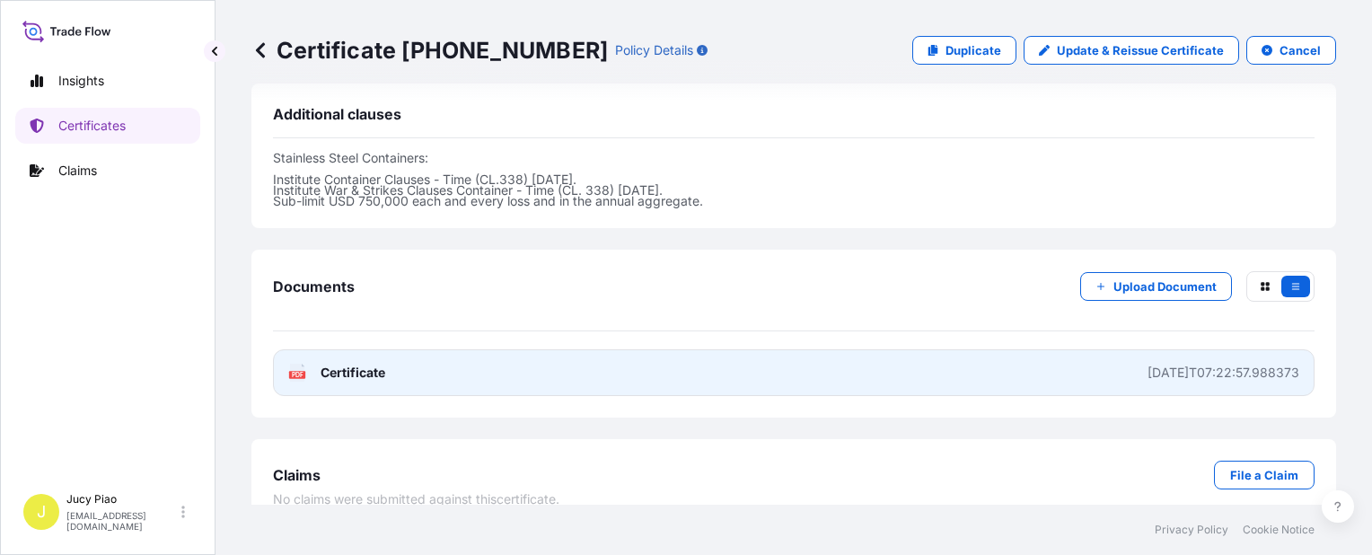
click at [1020, 362] on link "PDF Certificate [DATE]T07:22:57.988373" at bounding box center [793, 372] width 1041 height 47
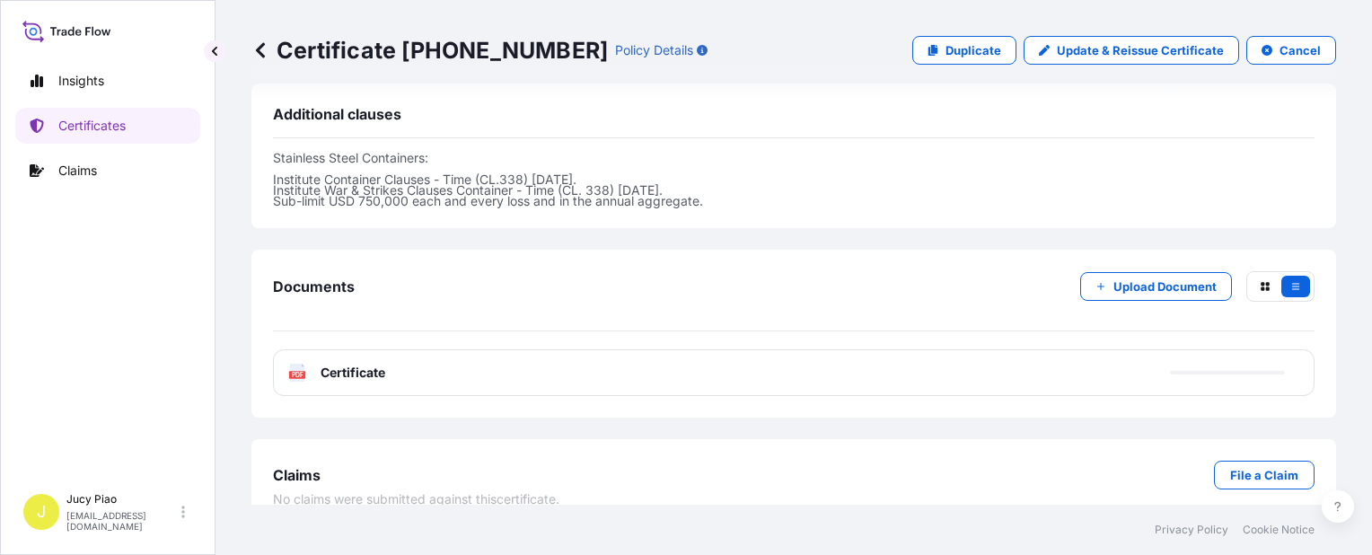
click at [904, 181] on p "Stainless Steel Containers: Institute Container Clauses - Time (CL.338) [DATE].…" at bounding box center [793, 180] width 1041 height 54
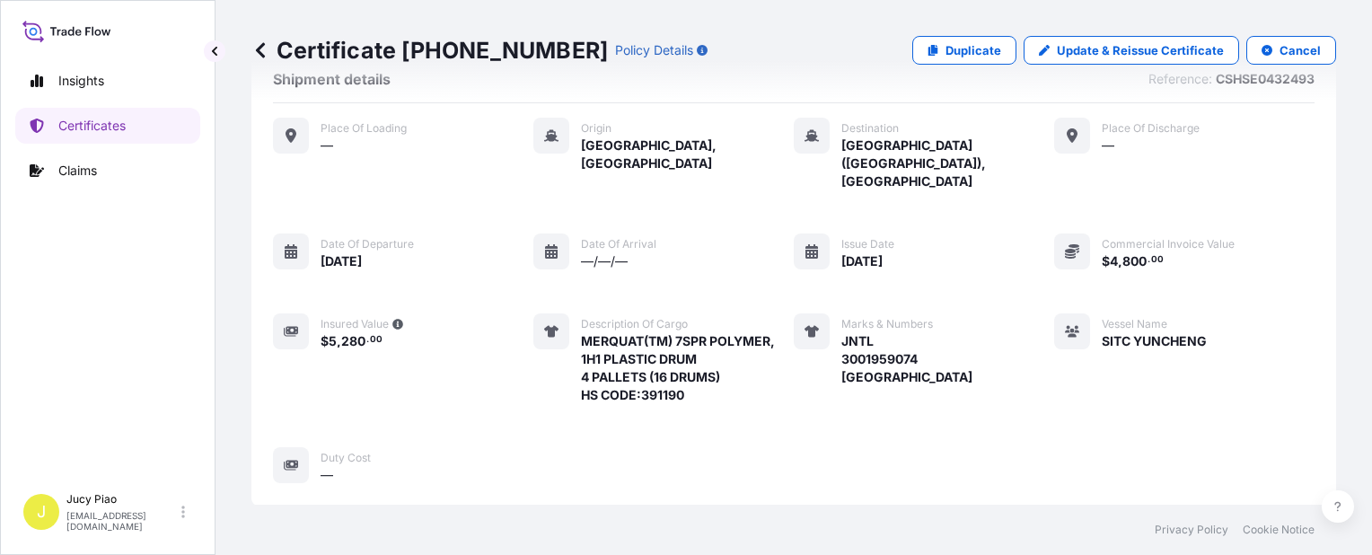
scroll to position [0, 0]
